Goal: Information Seeking & Learning: Learn about a topic

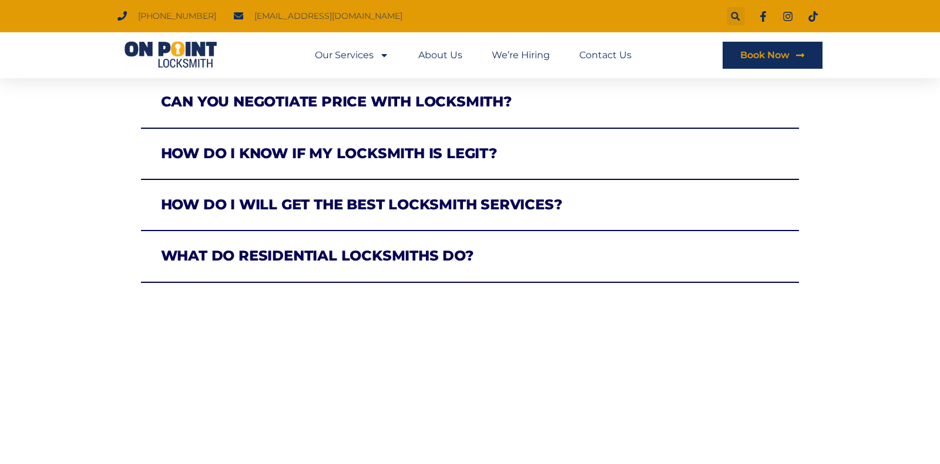
scroll to position [864, 0]
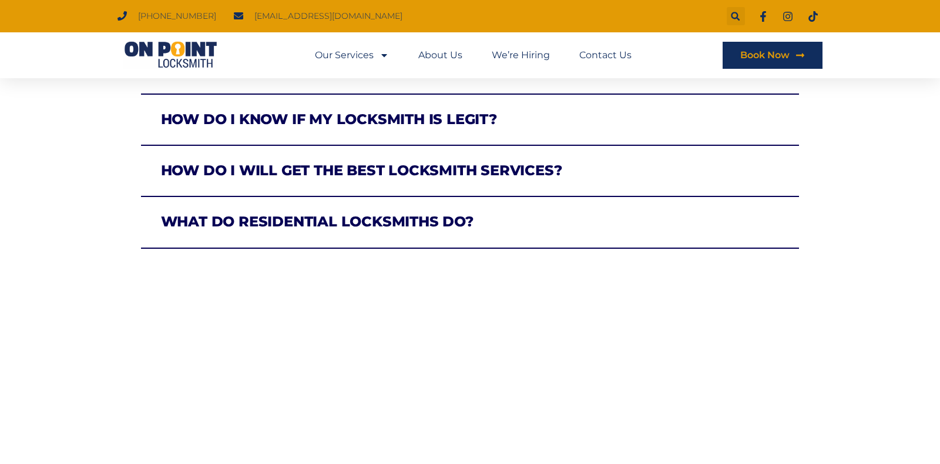
click at [351, 223] on link "What do residential locksmiths do?" at bounding box center [317, 221] width 313 height 17
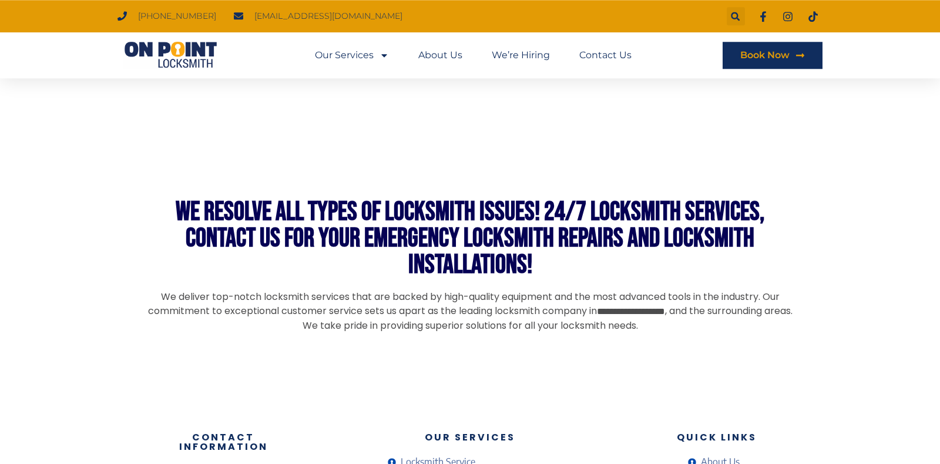
scroll to position [1480, 0]
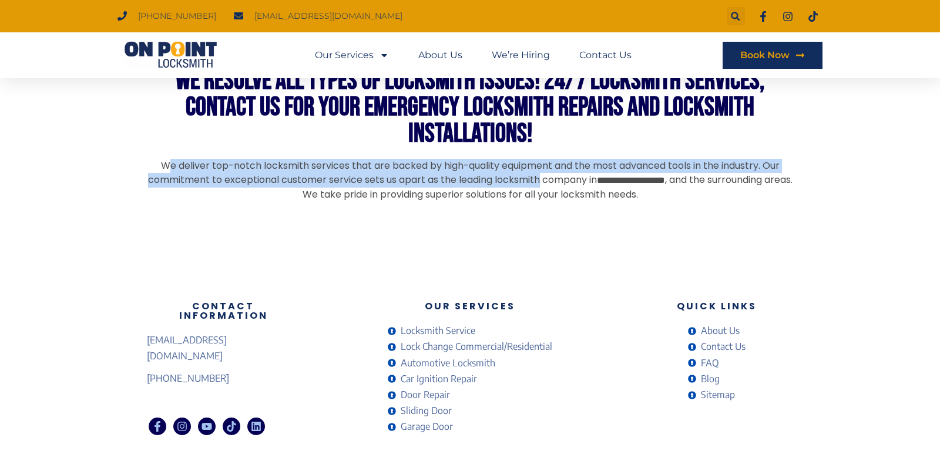
drag, startPoint x: 189, startPoint y: 163, endPoint x: 585, endPoint y: 176, distance: 396.1
click at [580, 176] on p "**********" at bounding box center [470, 180] width 646 height 43
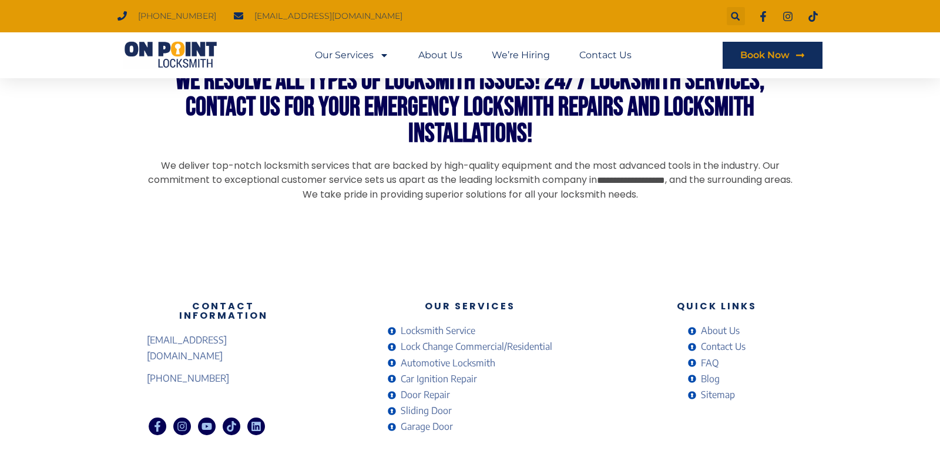
drag, startPoint x: 607, startPoint y: 182, endPoint x: 642, endPoint y: 190, distance: 35.6
click at [609, 182] on p "**********" at bounding box center [470, 180] width 646 height 43
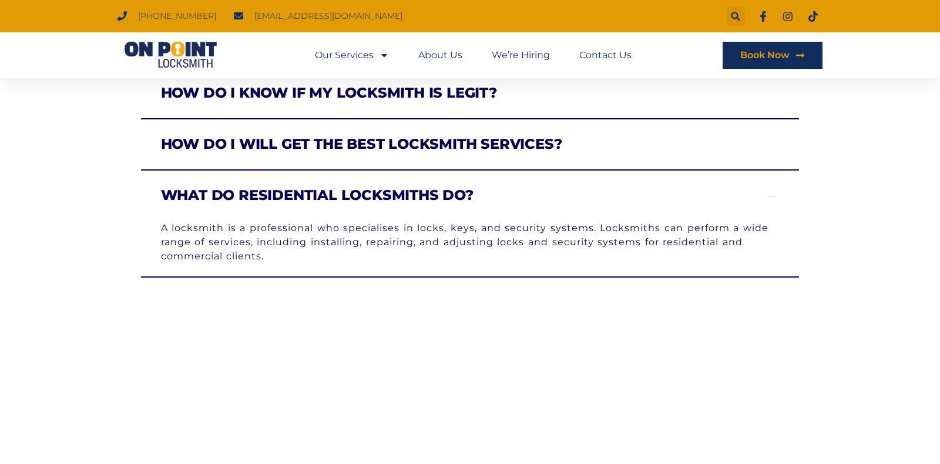
scroll to position [1445, 0]
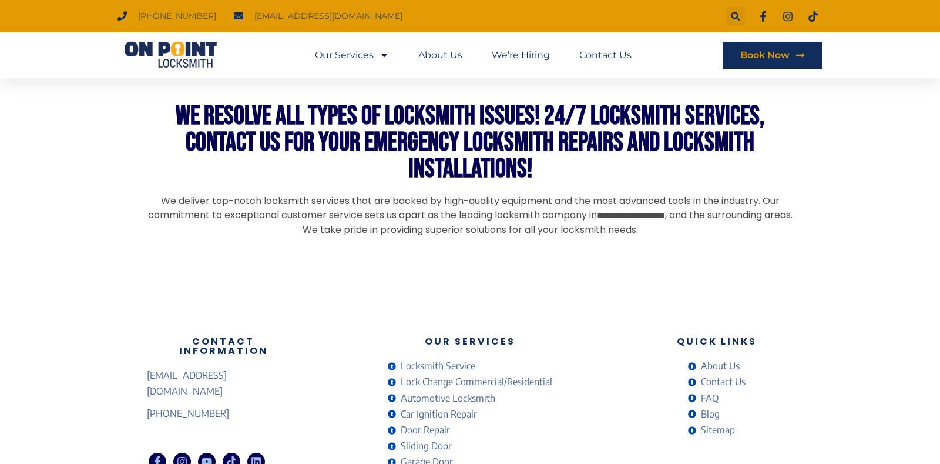
click at [438, 362] on span "Locksmith Service" at bounding box center [437, 366] width 78 height 16
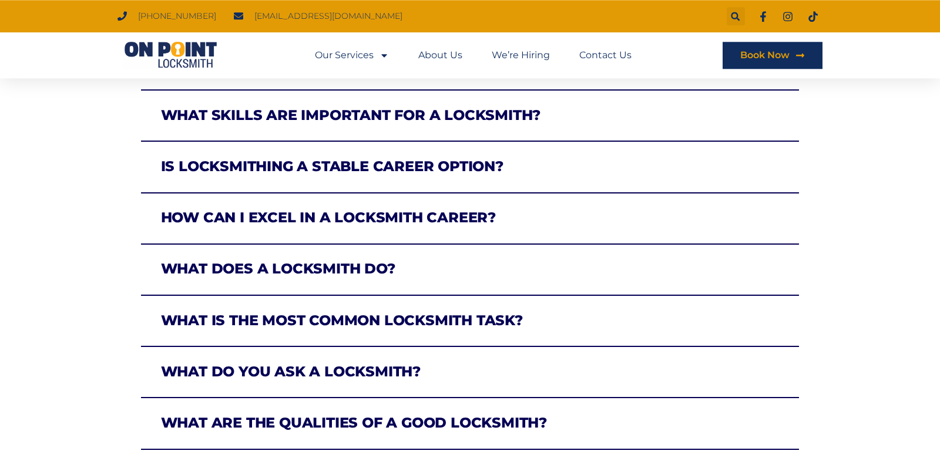
scroll to position [370, 0]
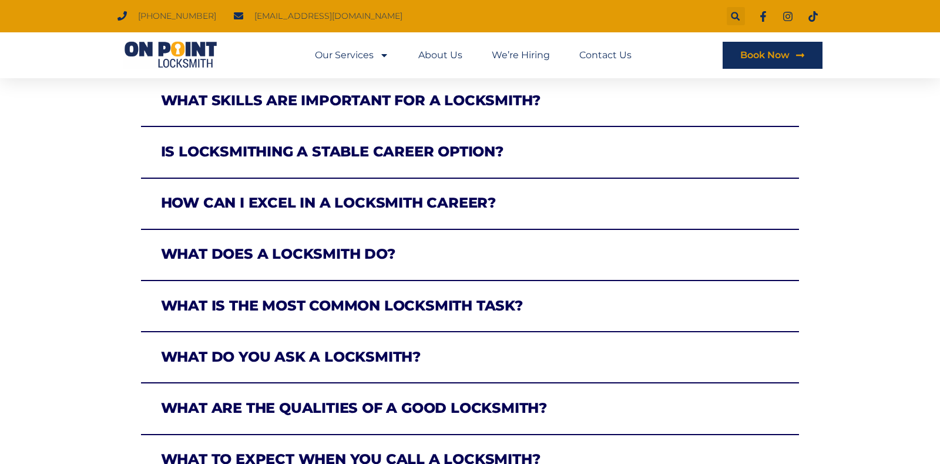
click at [281, 258] on link "What does a locksmith do?" at bounding box center [278, 253] width 234 height 17
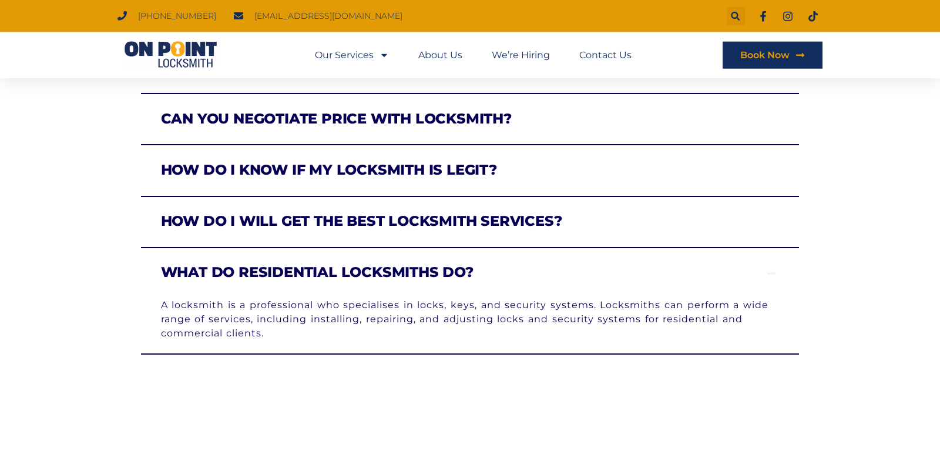
scroll to position [925, 0]
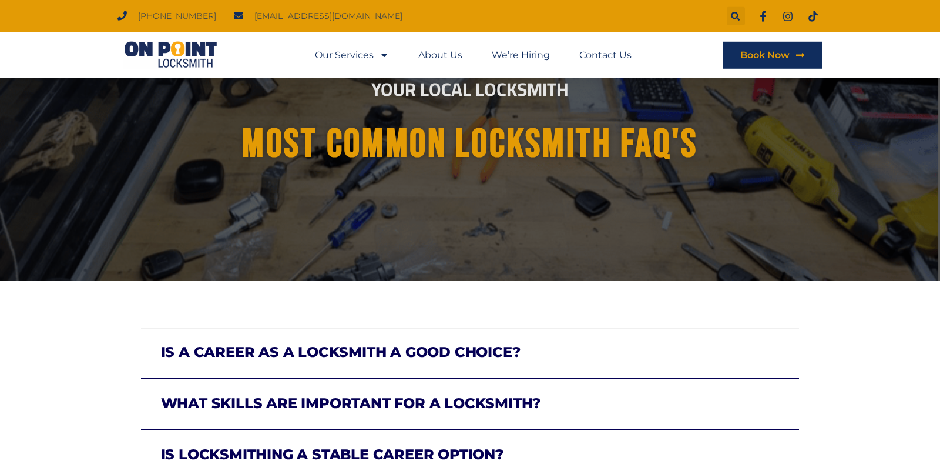
scroll to position [21, 0]
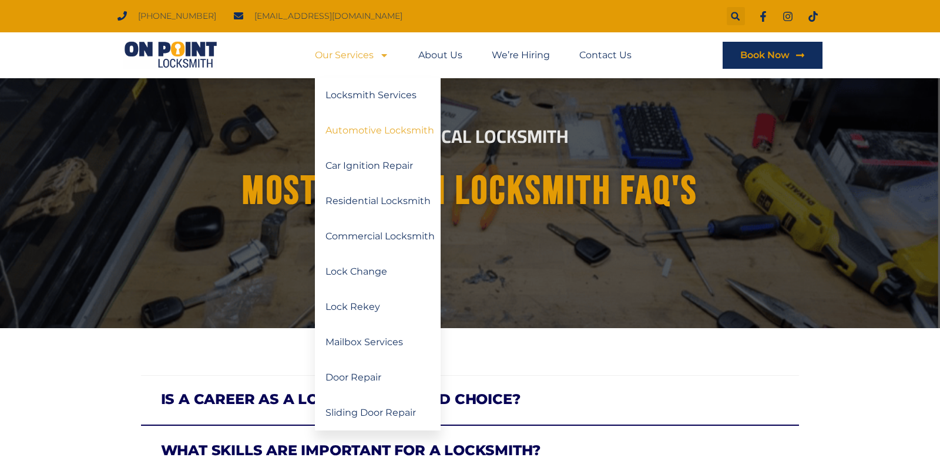
click at [378, 130] on link "Automotive Locksmith" at bounding box center [378, 130] width 126 height 35
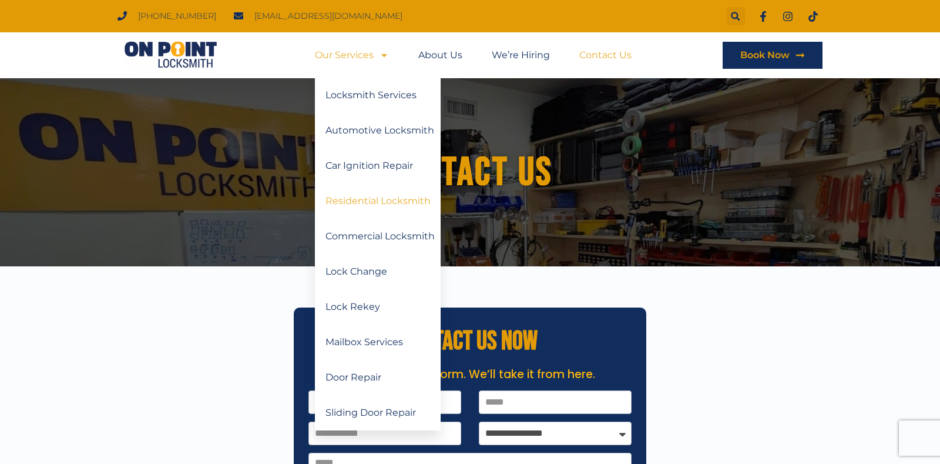
click at [367, 204] on link "Residential Locksmith" at bounding box center [378, 200] width 126 height 35
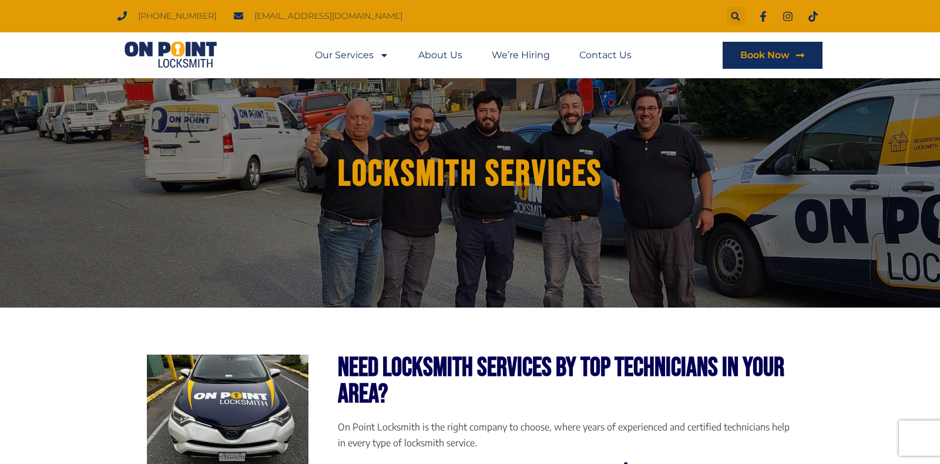
scroll to position [62, 0]
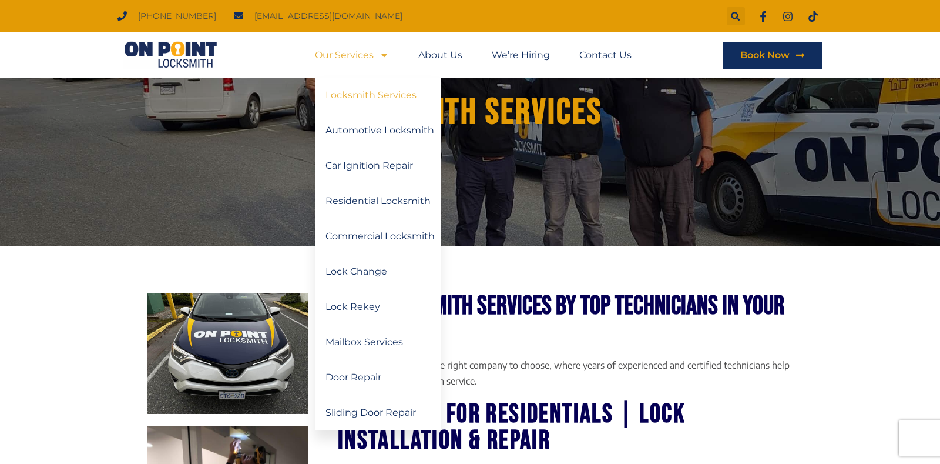
click at [364, 99] on link "Locksmith Services" at bounding box center [378, 95] width 126 height 35
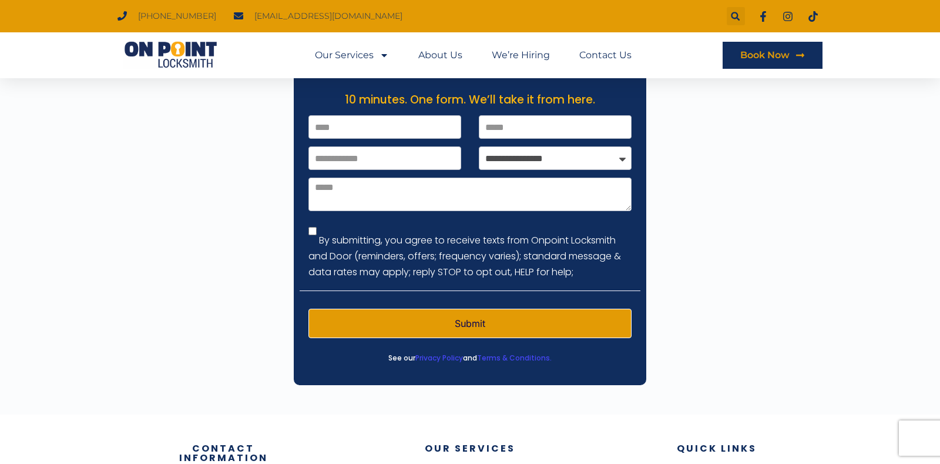
scroll to position [1819, 0]
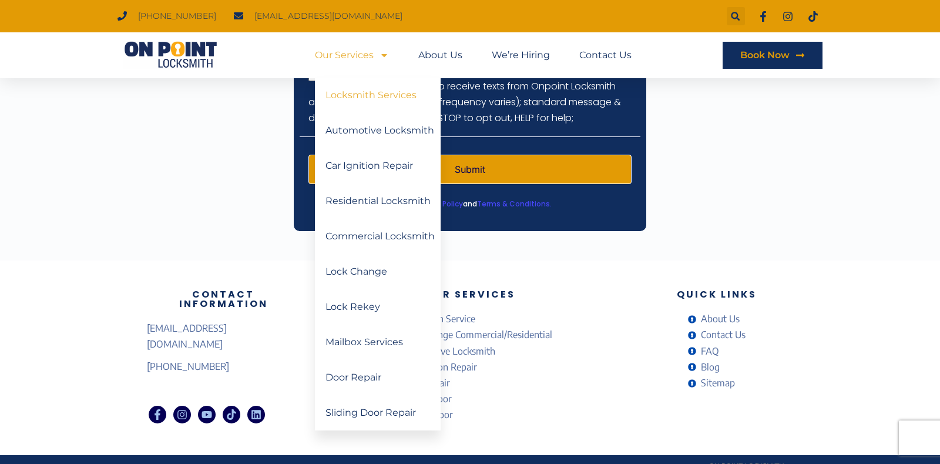
click at [149, 186] on div at bounding box center [470, 49] width 940 height 422
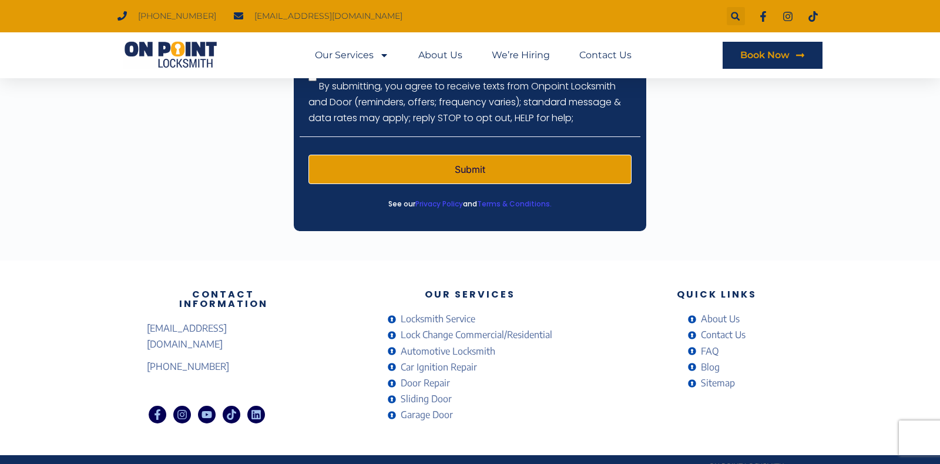
copy ul "Locksmith Service"
drag, startPoint x: 463, startPoint y: 409, endPoint x: 401, endPoint y: 300, distance: 126.0
click at [401, 300] on div "Our Services Locksmith Service Lock Change Commercial/Residential Automotive Lo…" at bounding box center [469, 357] width 329 height 147
click at [240, 216] on div at bounding box center [470, 49] width 940 height 422
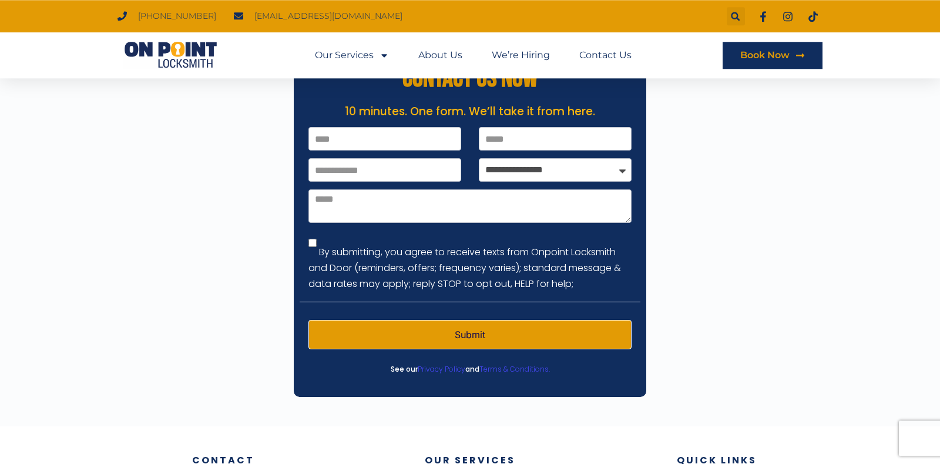
scroll to position [3819, 0]
